Goal: Check status: Check status

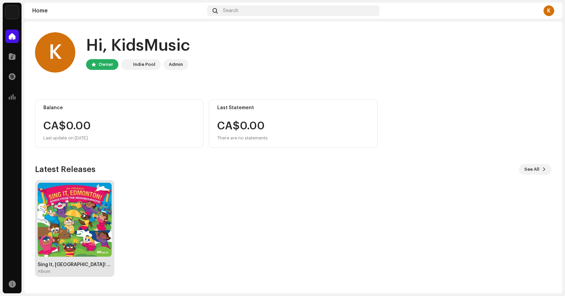
click at [85, 214] on img at bounding box center [75, 220] width 74 height 74
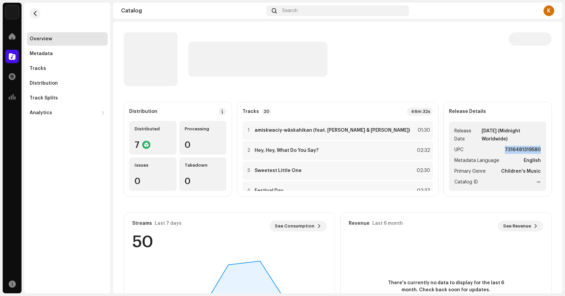
drag, startPoint x: 534, startPoint y: 150, endPoint x: 500, endPoint y: 150, distance: 34.6
click at [505, 150] on strong "7316481319580" at bounding box center [523, 150] width 36 height 8
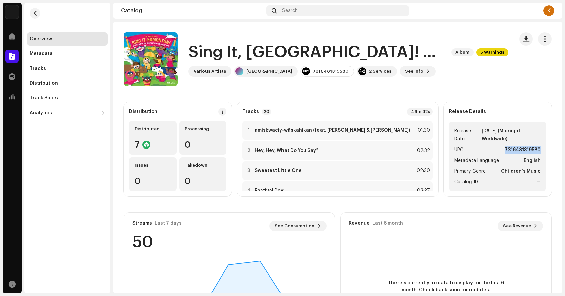
copy strong "7316481319580"
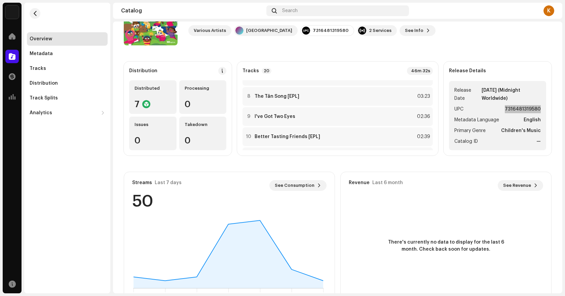
scroll to position [64, 0]
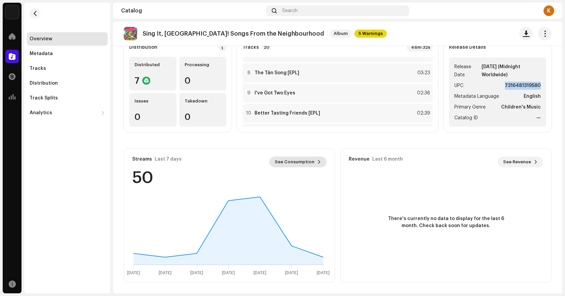
click at [302, 162] on span "See Consumption" at bounding box center [295, 161] width 40 height 13
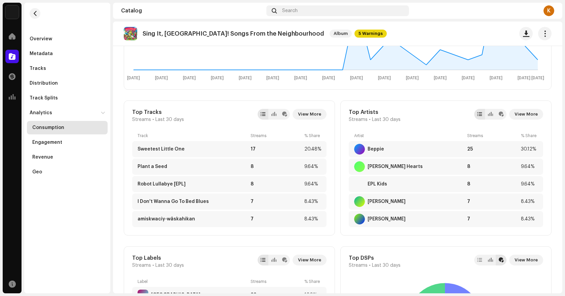
scroll to position [235, 0]
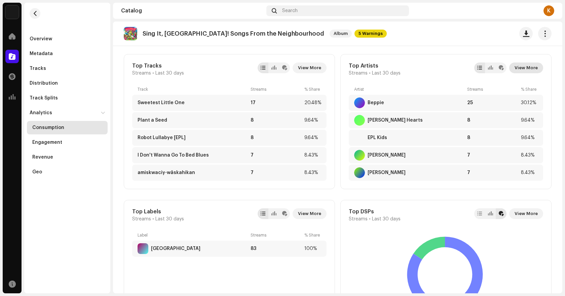
click at [529, 69] on span "View More" at bounding box center [526, 67] width 23 height 13
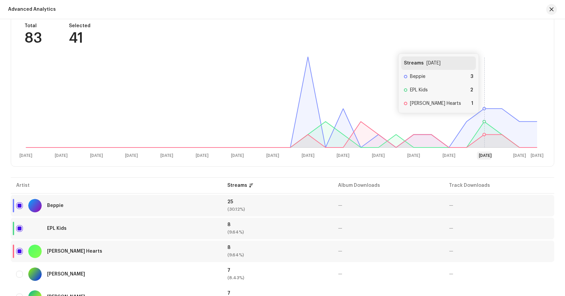
scroll to position [117, 0]
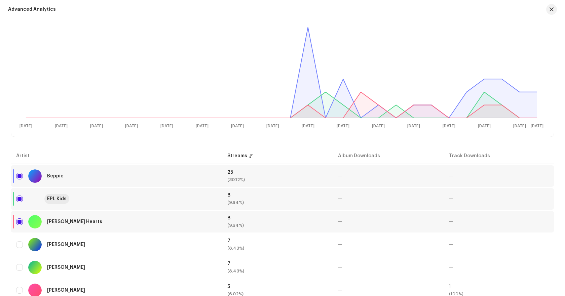
click at [53, 199] on div "EPL Kids" at bounding box center [57, 199] width 20 height 5
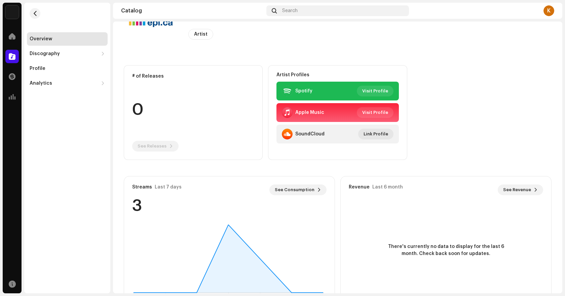
scroll to position [65, 0]
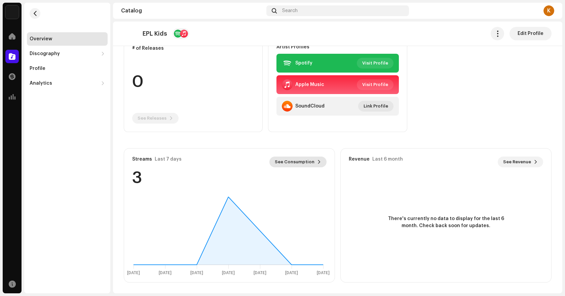
click at [306, 159] on span "See Consumption" at bounding box center [295, 161] width 40 height 13
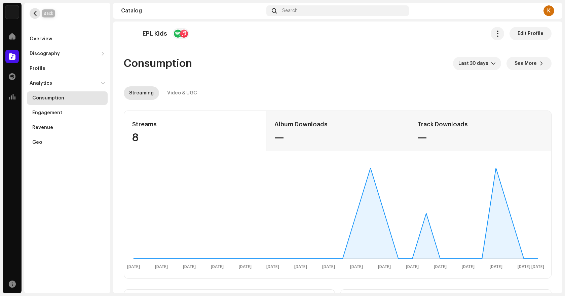
click at [33, 13] on span "button" at bounding box center [35, 13] width 5 height 5
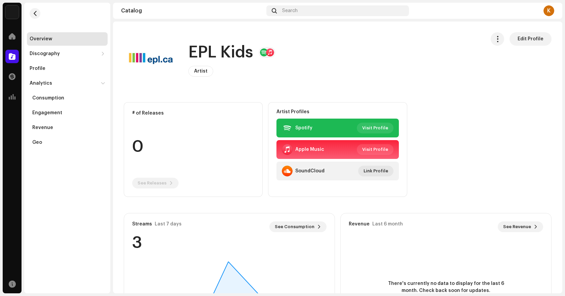
click at [41, 14] on re-m-nav-back at bounding box center [35, 18] width 16 height 30
click at [37, 14] on span "button" at bounding box center [35, 13] width 5 height 5
click at [32, 17] on button "button" at bounding box center [35, 13] width 11 height 11
click at [44, 37] on div "Overview" at bounding box center [41, 38] width 23 height 5
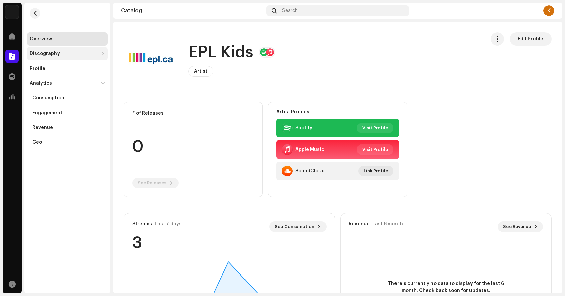
click at [66, 57] on div "Discography" at bounding box center [67, 53] width 81 height 13
click at [155, 60] on img at bounding box center [151, 59] width 54 height 54
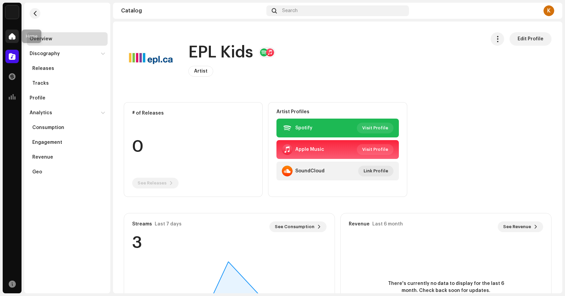
click at [13, 36] on span at bounding box center [12, 36] width 7 height 5
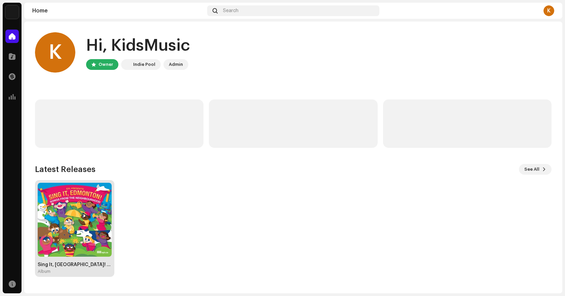
click at [75, 206] on img at bounding box center [75, 220] width 74 height 74
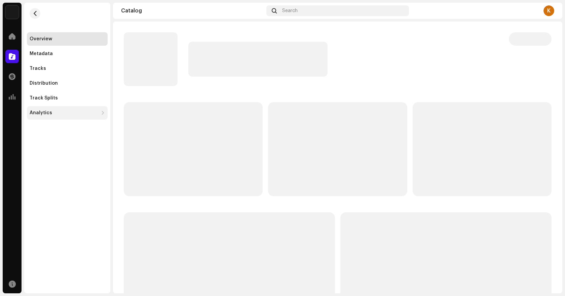
click at [42, 117] on div "Analytics" at bounding box center [67, 112] width 81 height 13
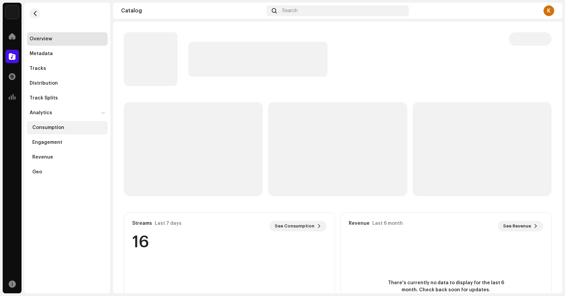
click at [45, 126] on div "Consumption" at bounding box center [48, 127] width 32 height 5
